Goal: Transaction & Acquisition: Obtain resource

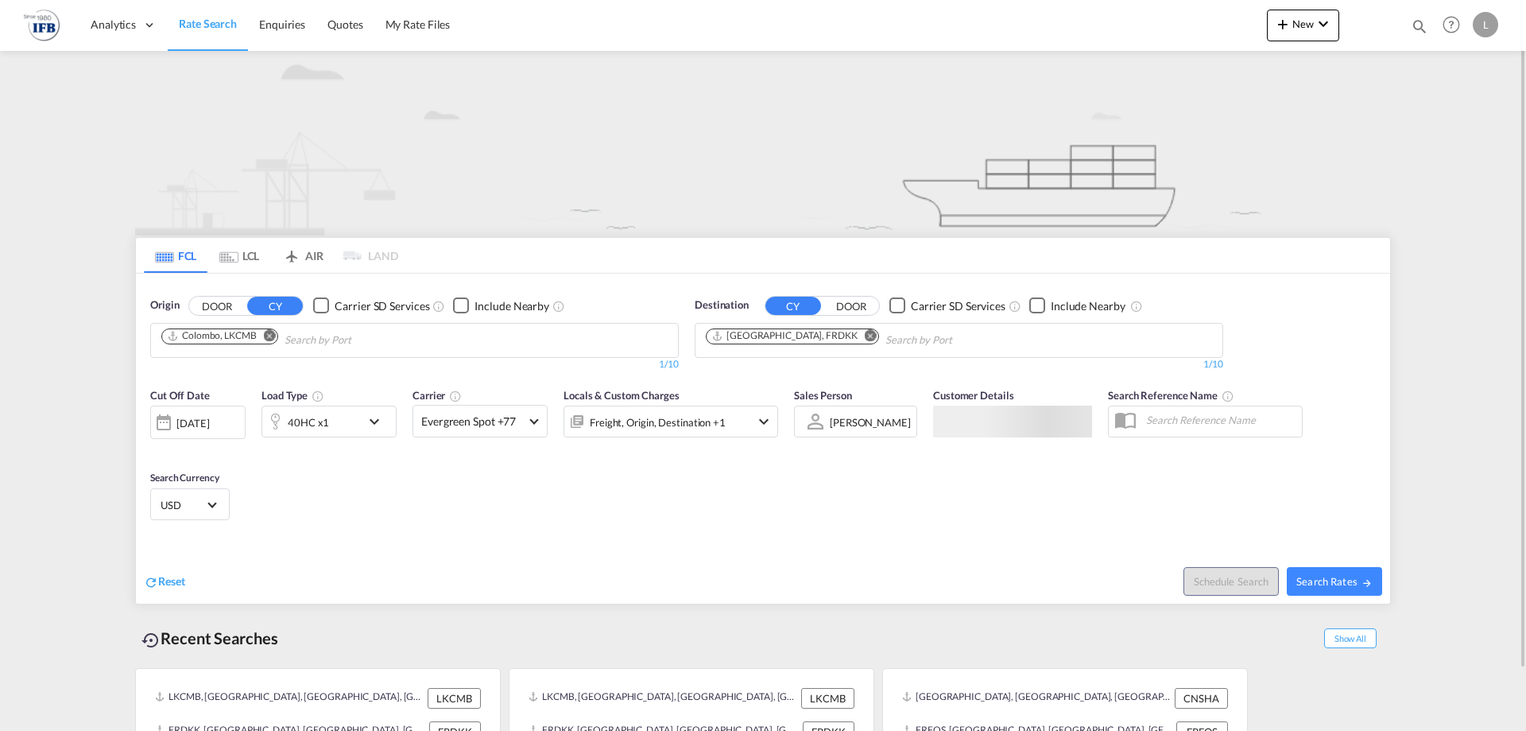
click at [270, 335] on md-icon "Remove" at bounding box center [270, 335] width 12 height 12
click at [274, 343] on input "Chips input." at bounding box center [236, 340] width 151 height 25
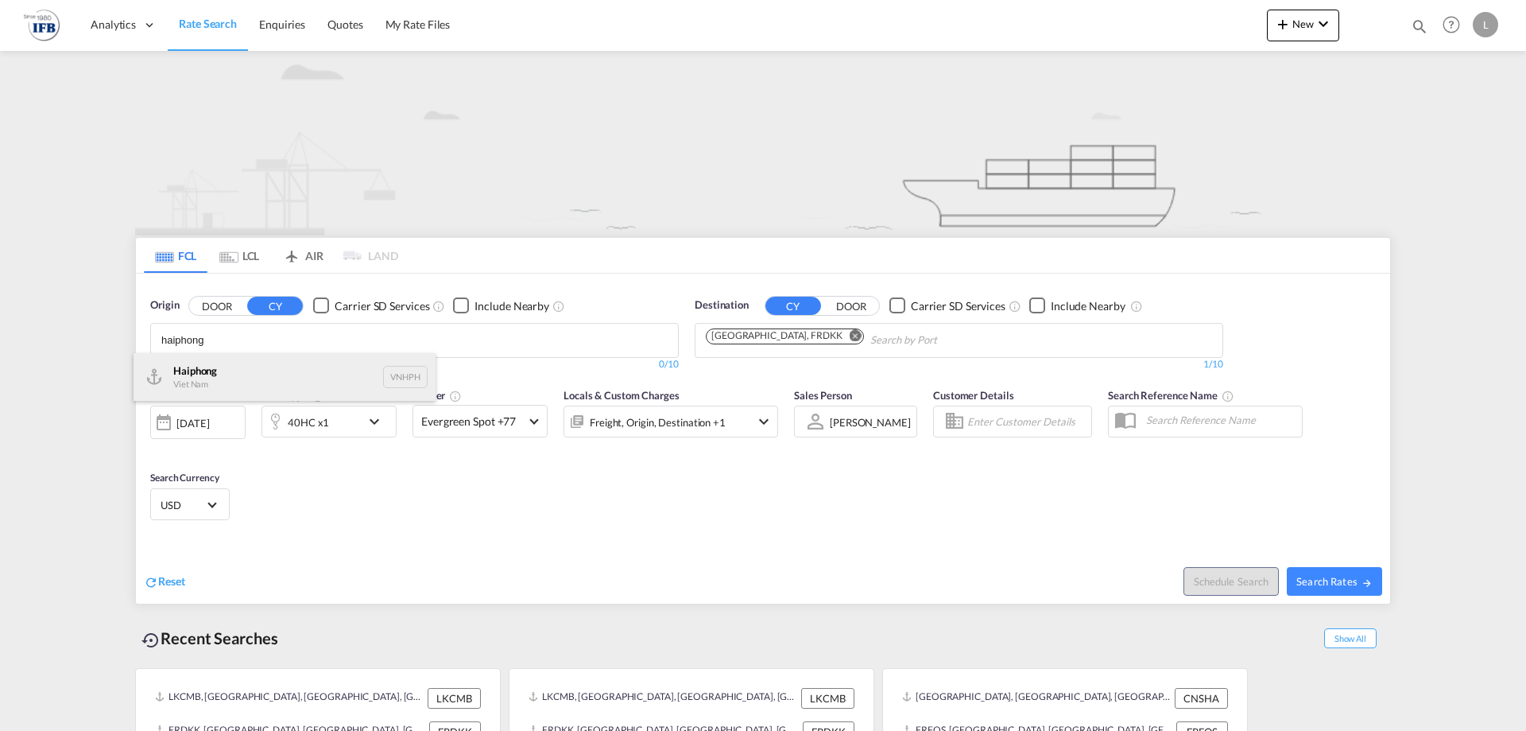
type input "haiphong"
click at [219, 369] on div "Haiphong Viet Nam VNHPH" at bounding box center [285, 377] width 302 height 48
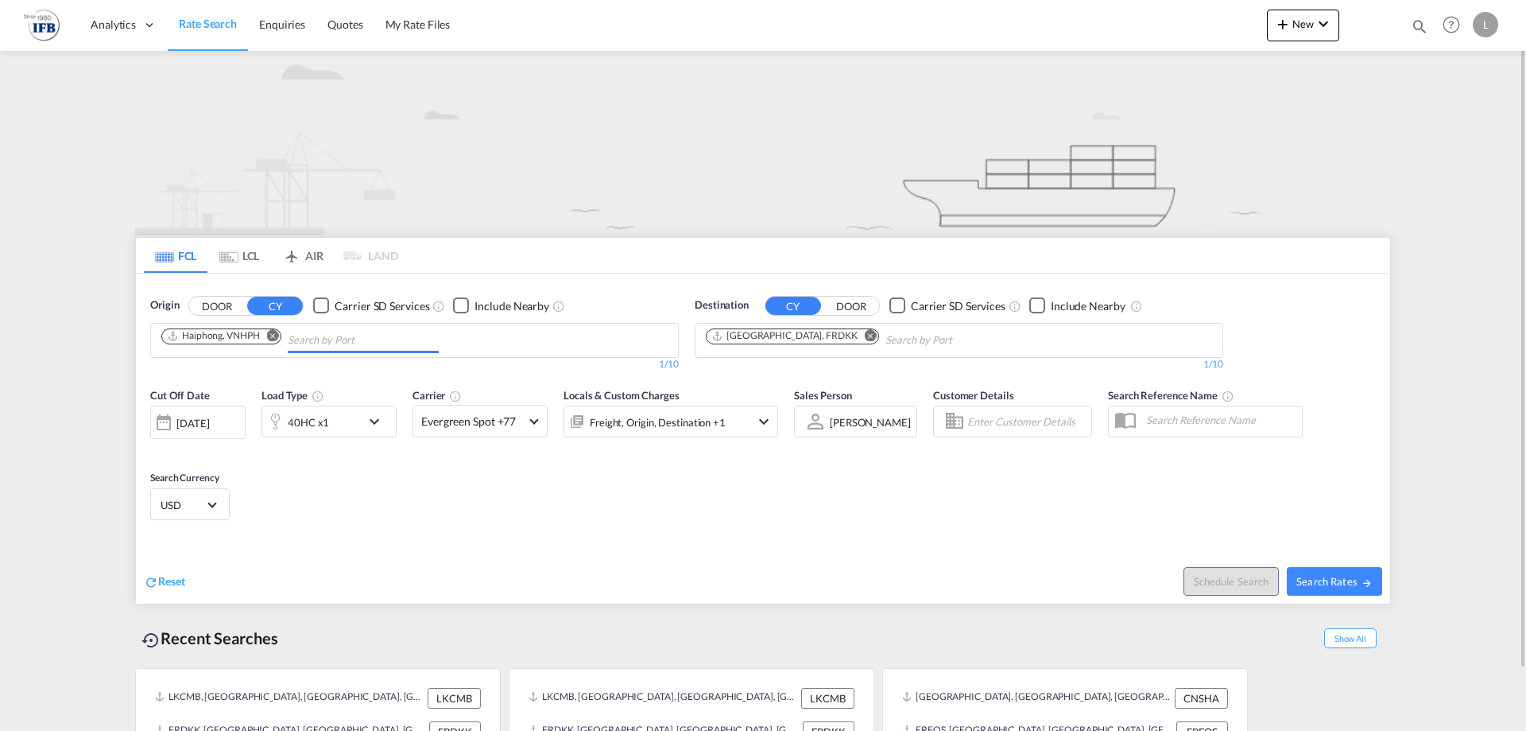
click at [865, 332] on md-icon "Remove" at bounding box center [871, 335] width 12 height 12
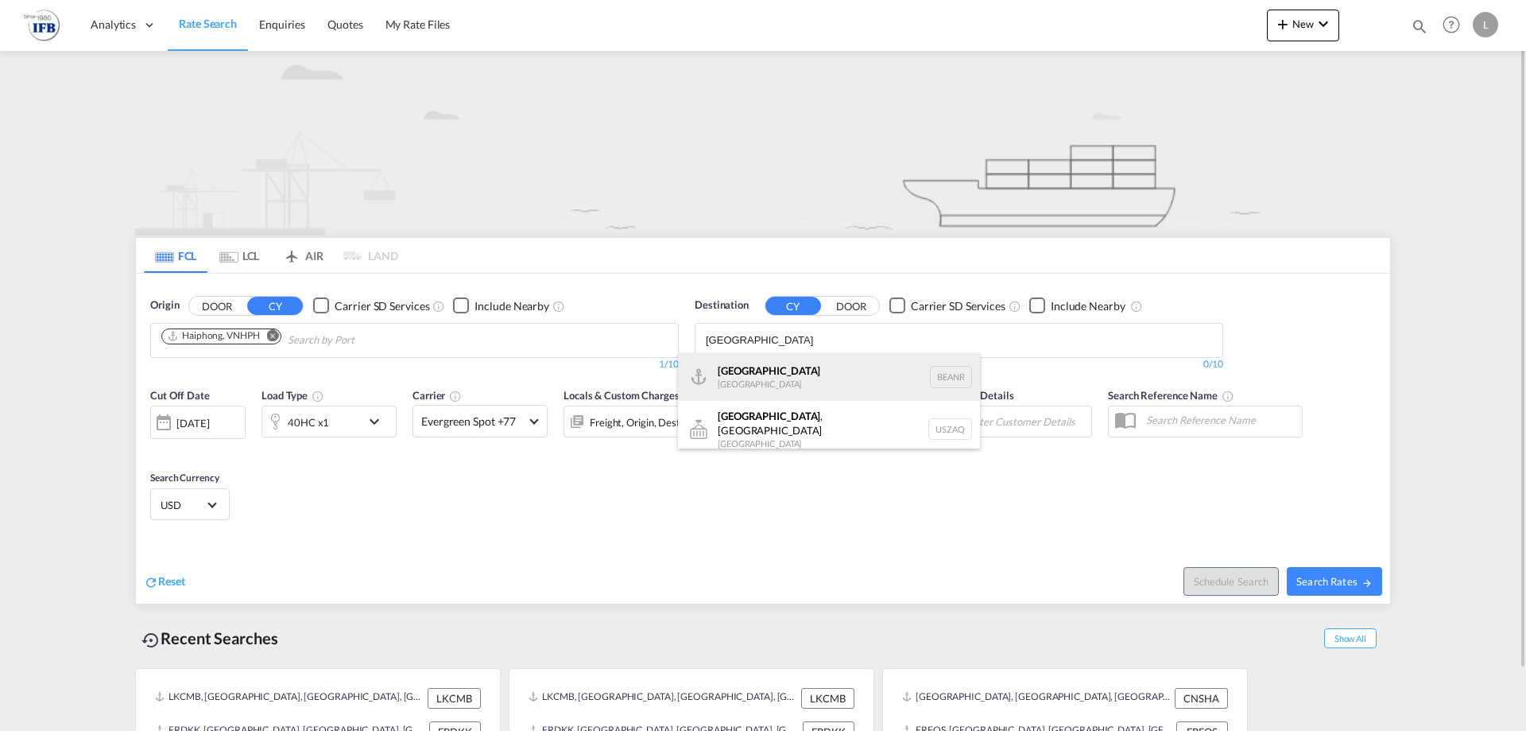
type input "[GEOGRAPHIC_DATA]"
click at [745, 371] on div "[GEOGRAPHIC_DATA] [GEOGRAPHIC_DATA] BEANR" at bounding box center [829, 377] width 302 height 48
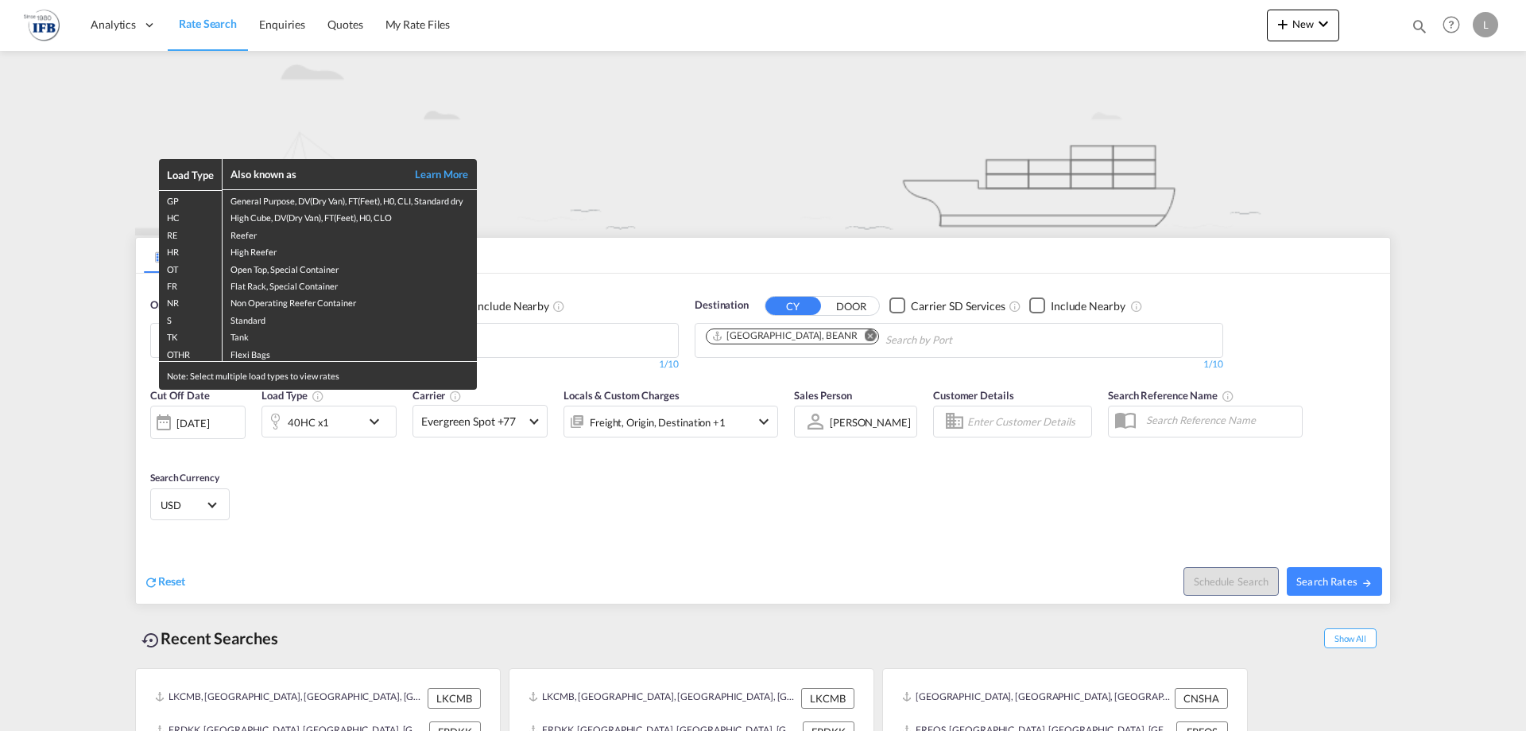
click at [217, 425] on div "Load Type Also known as Learn More GP General Purpose, DV(Dry Van), FT(Feet), H…" at bounding box center [763, 365] width 1526 height 731
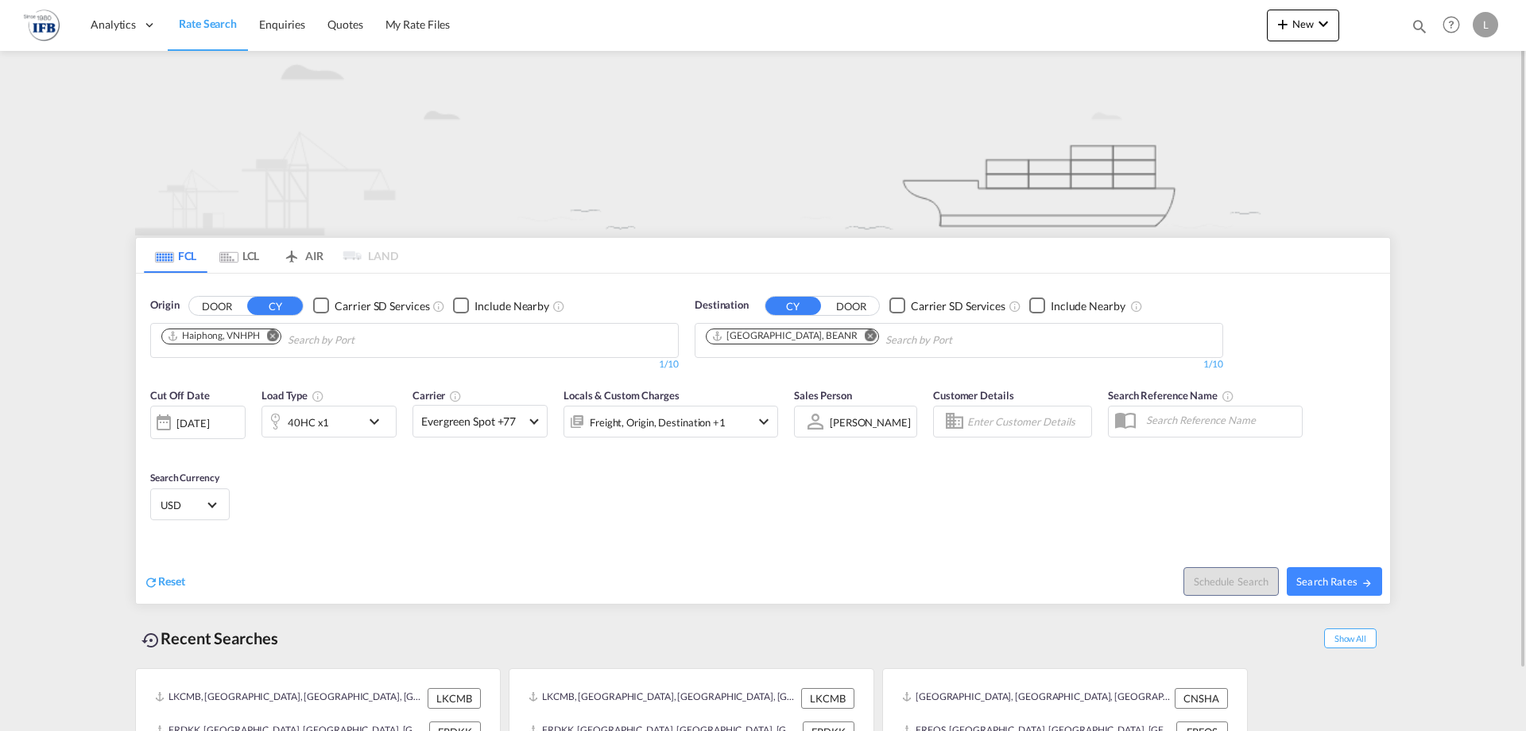
click at [209, 428] on div "[DATE]" at bounding box center [192, 423] width 33 height 14
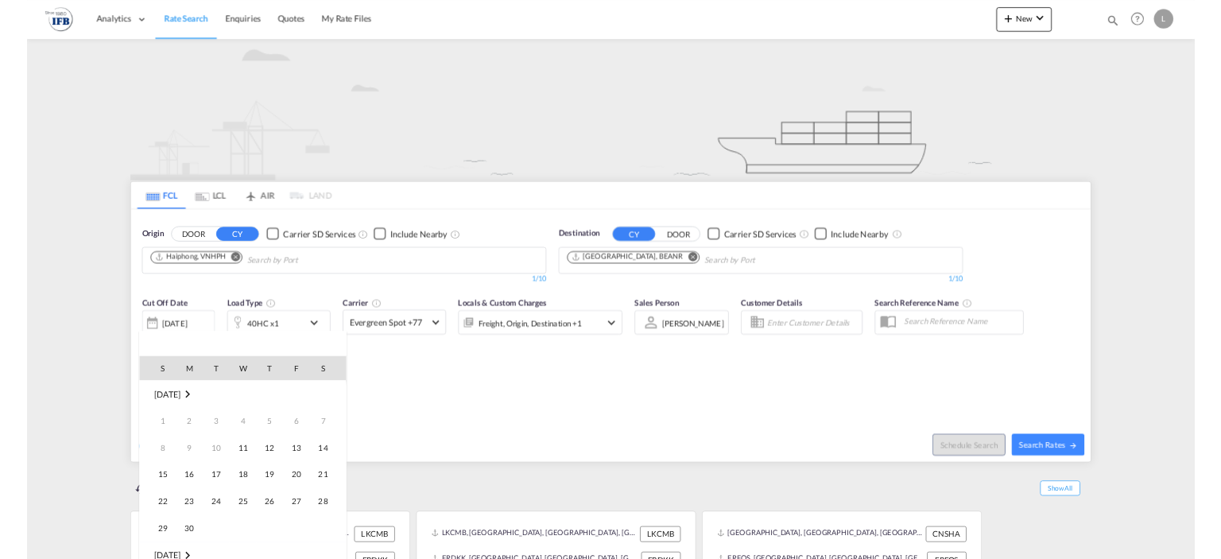
scroll to position [632, 0]
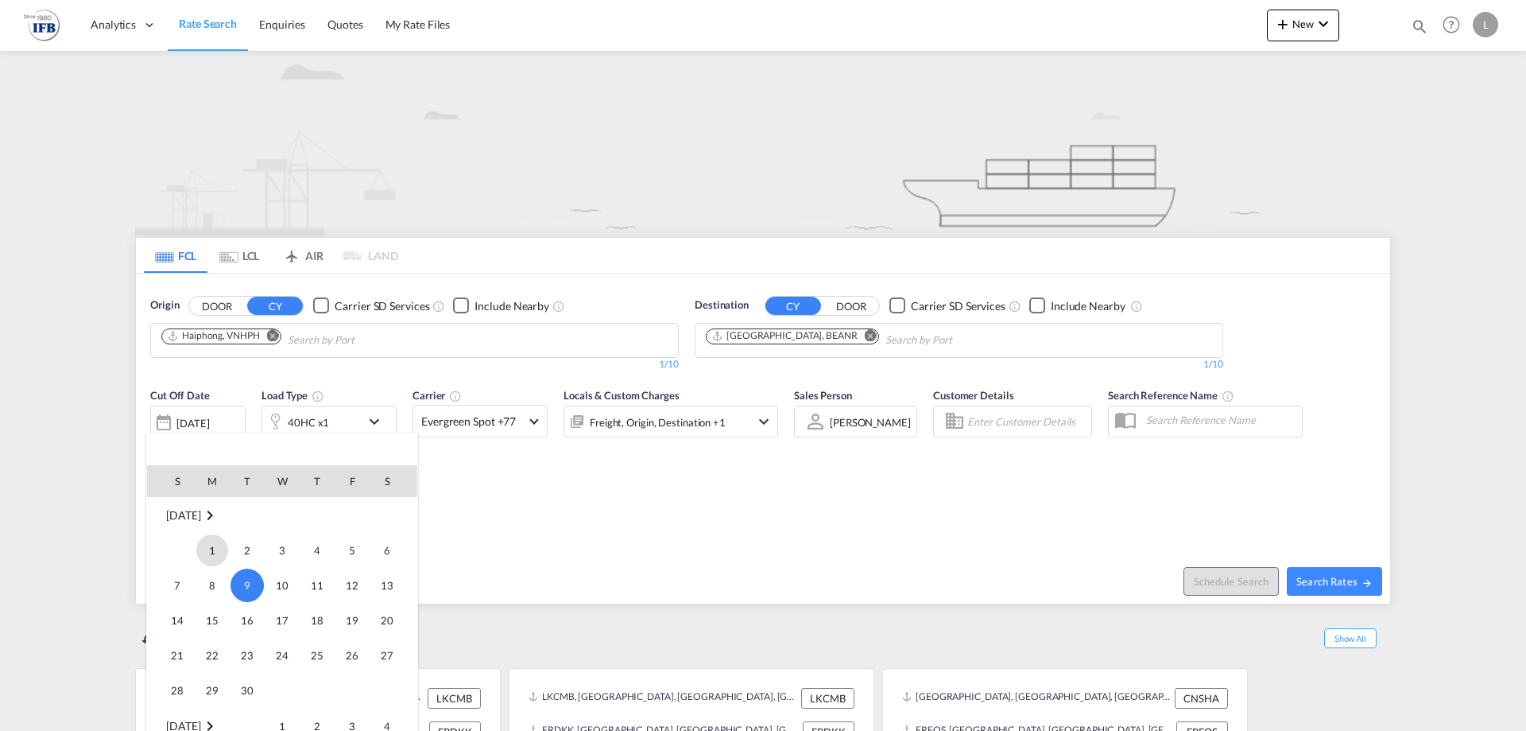
click at [213, 546] on span "1" at bounding box center [212, 550] width 32 height 32
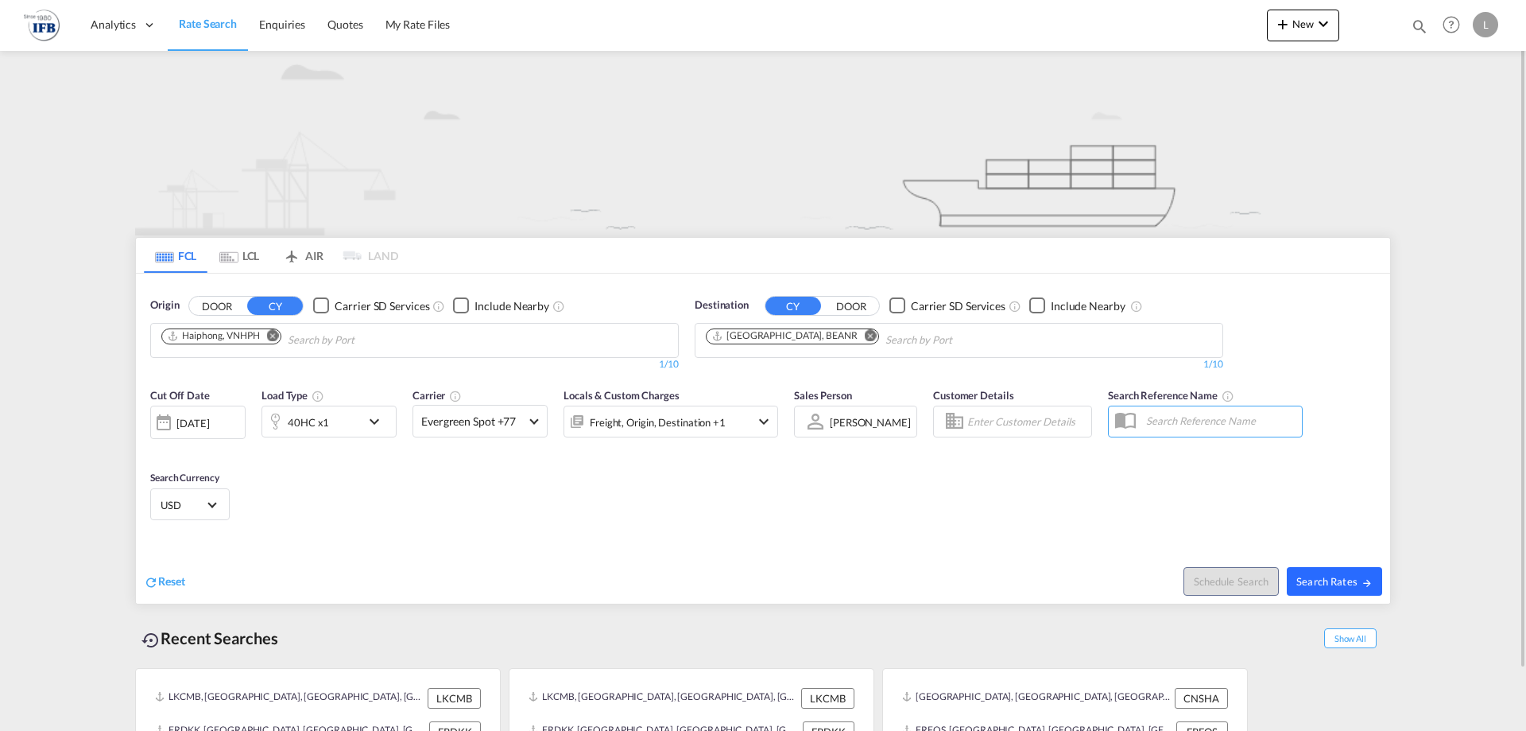
click at [1368, 587] on md-icon "icon-arrow-right" at bounding box center [1367, 582] width 11 height 11
type input "VNHPH to BEANR / [DATE]"
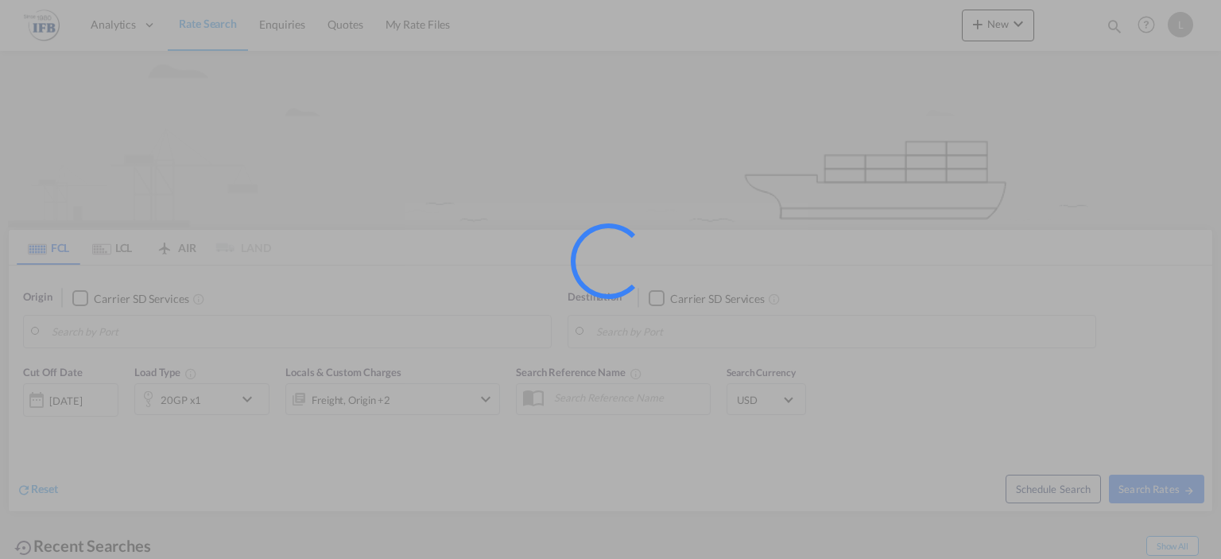
type input "Kampong Saom ( Sihanoukville ), KHKOS"
type input "[GEOGRAPHIC_DATA], BEANR"
